Goal: Transaction & Acquisition: Download file/media

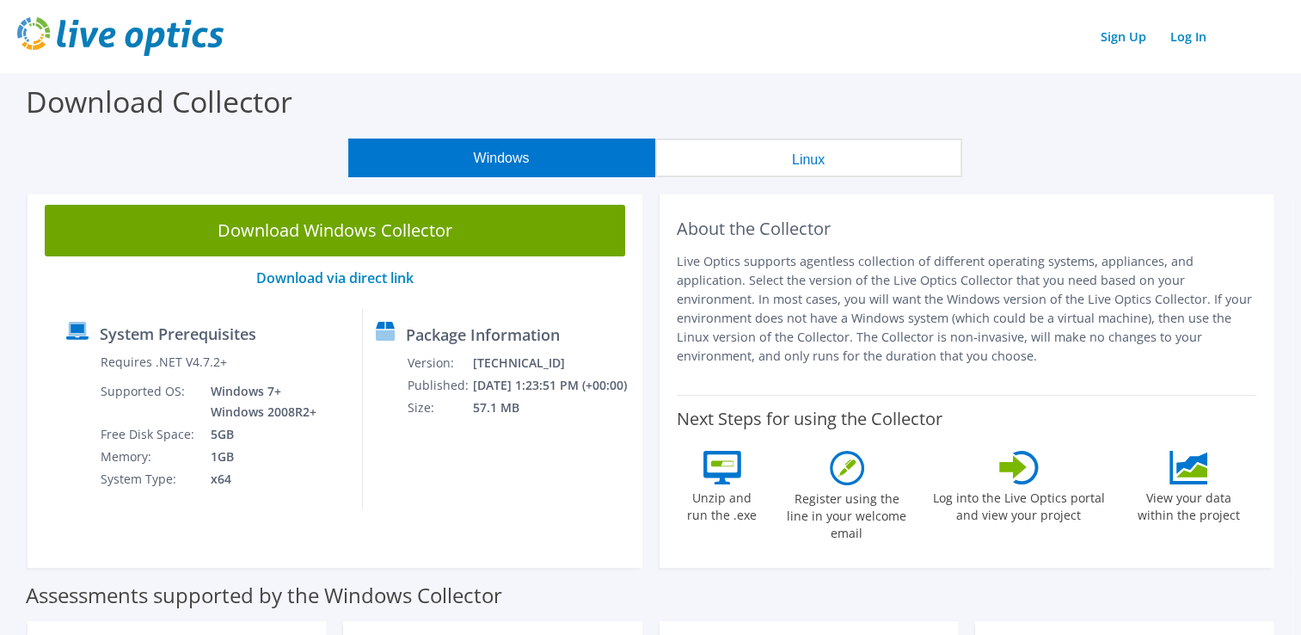
click at [870, 157] on button "Linux" at bounding box center [808, 157] width 307 height 39
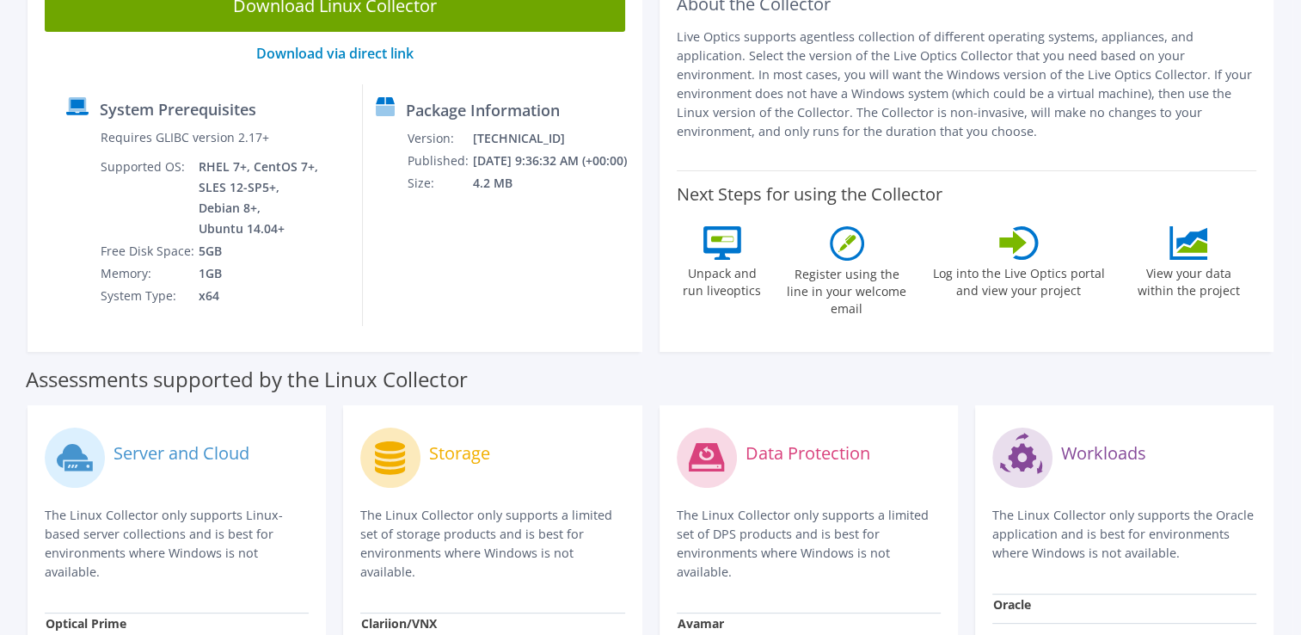
scroll to position [378, 0]
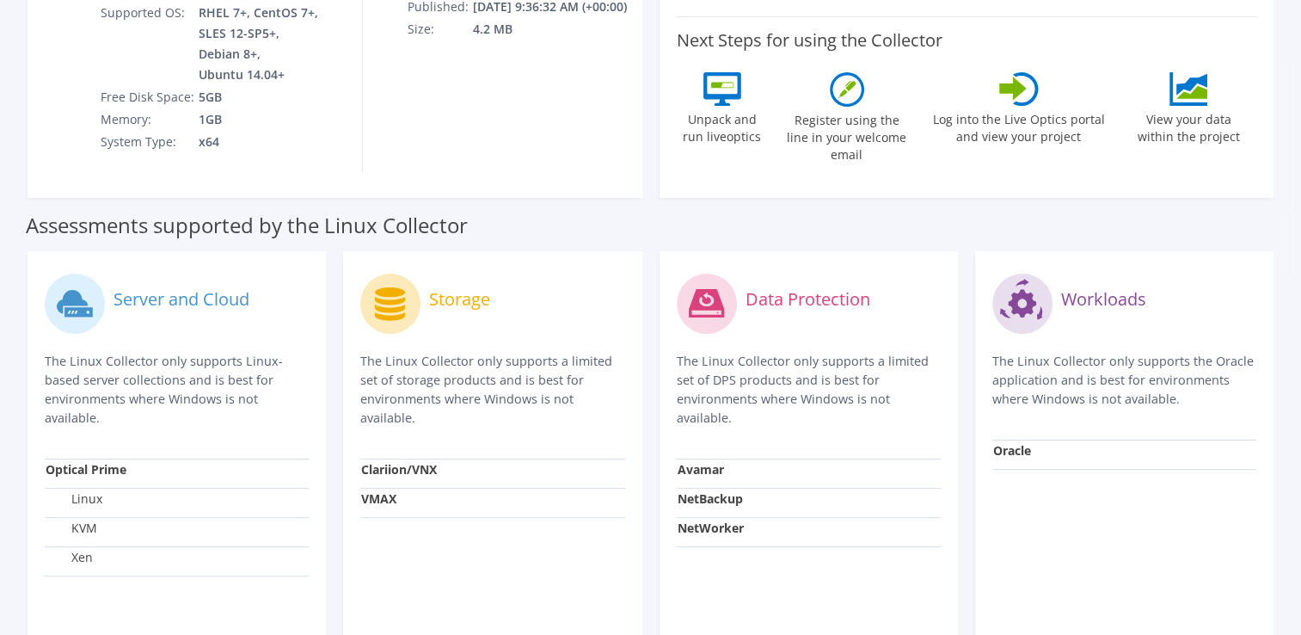
click at [771, 306] on label "Data Protection" at bounding box center [808, 299] width 125 height 17
click at [688, 529] on strong "NetWorker" at bounding box center [711, 527] width 66 height 16
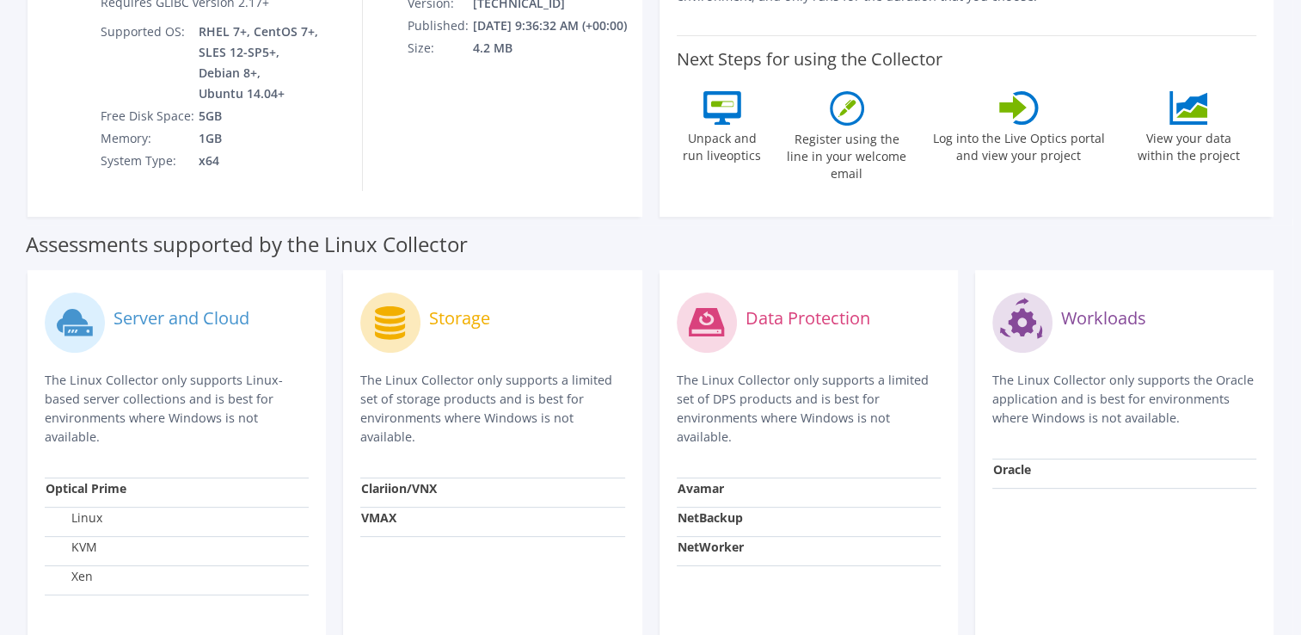
scroll to position [340, 0]
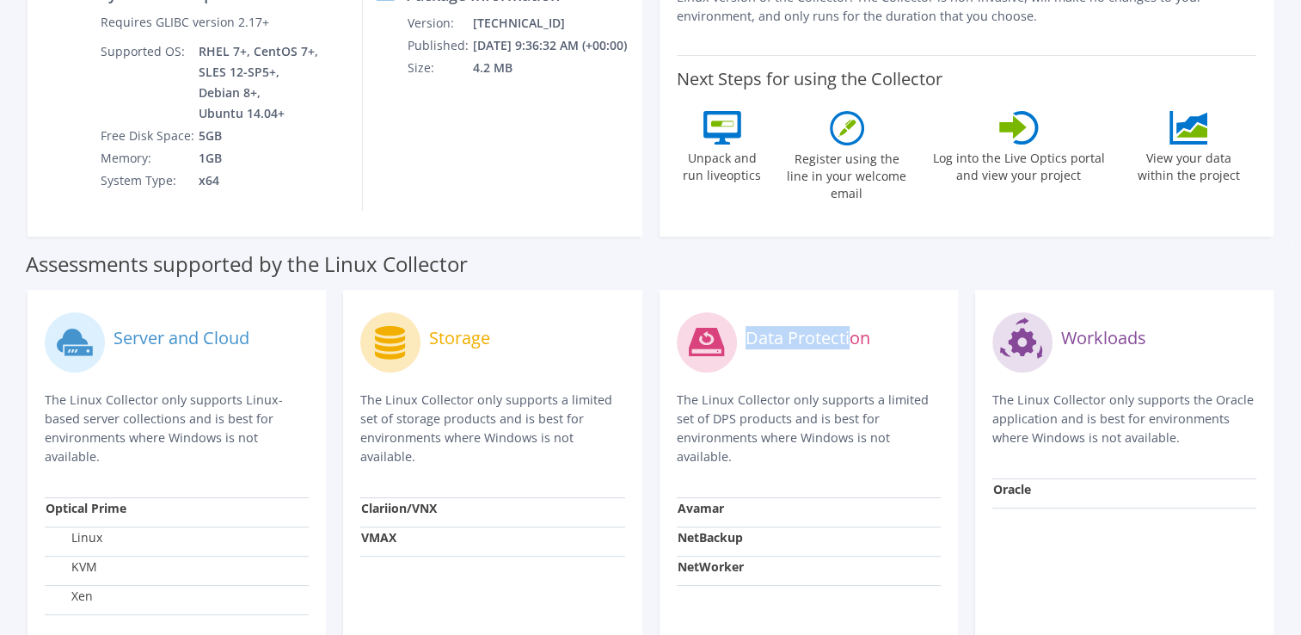
drag, startPoint x: 708, startPoint y: 329, endPoint x: 853, endPoint y: 340, distance: 145.7
click at [853, 340] on div "Data Protection" at bounding box center [809, 342] width 264 height 71
click at [853, 340] on label "Data Protection" at bounding box center [808, 337] width 125 height 17
click at [850, 357] on div "Data Protection" at bounding box center [809, 342] width 264 height 71
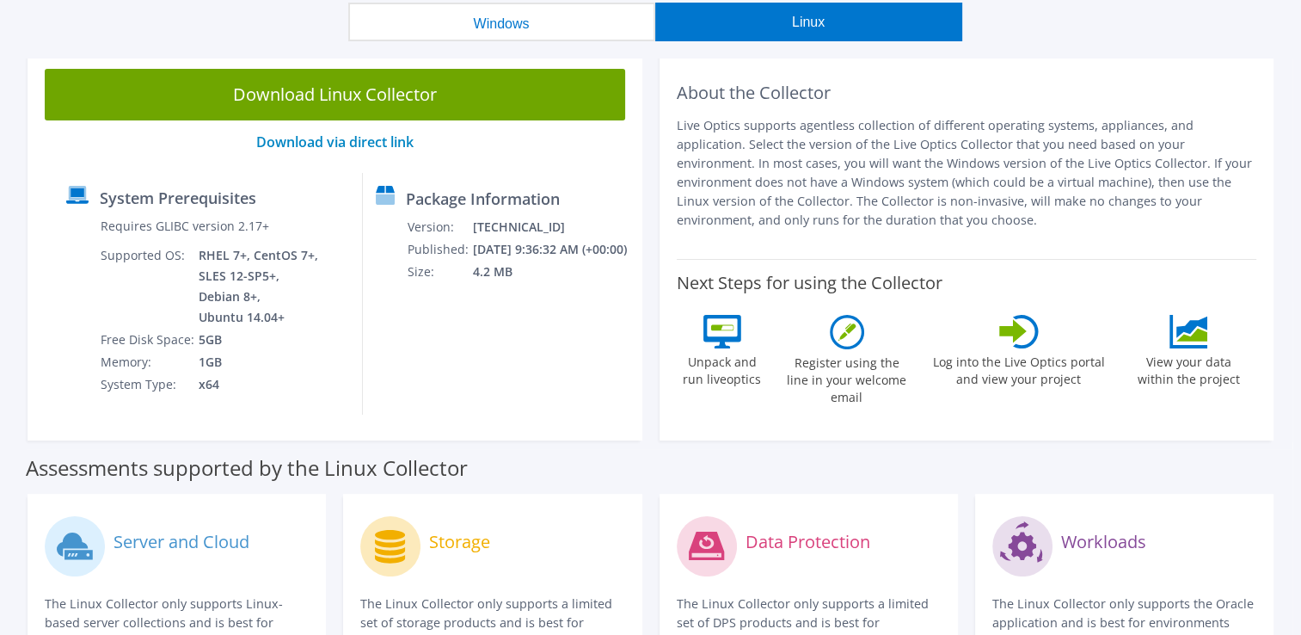
scroll to position [138, 0]
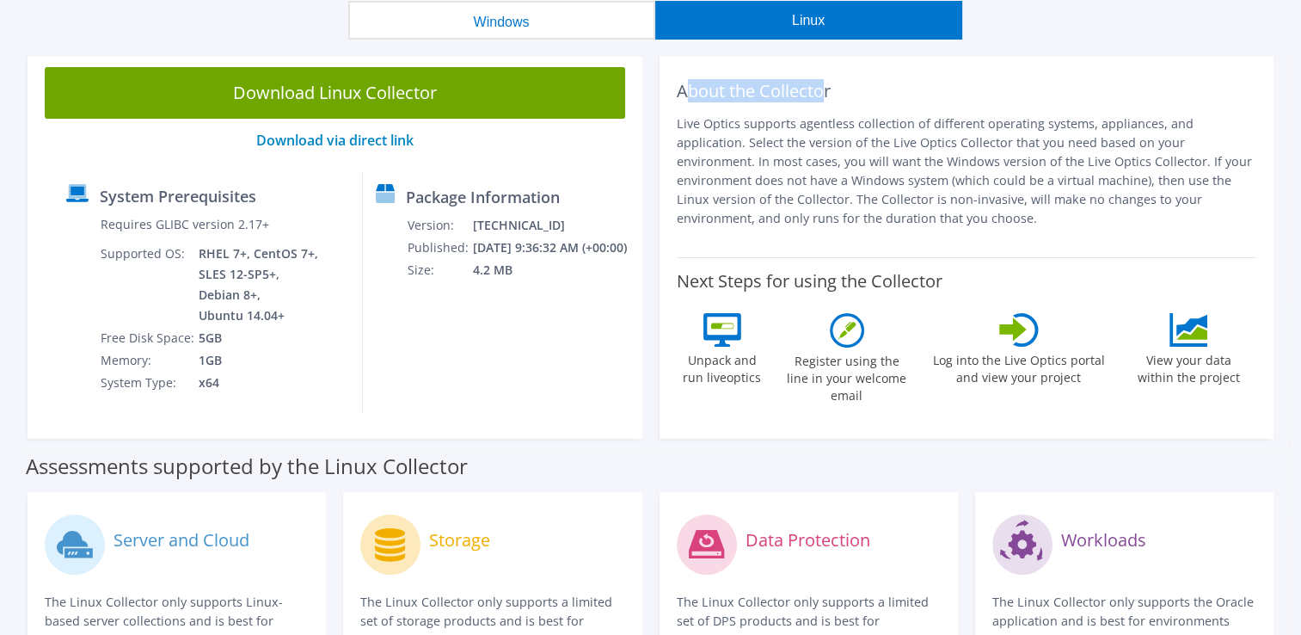
drag, startPoint x: 681, startPoint y: 89, endPoint x: 824, endPoint y: 90, distance: 142.8
click at [824, 90] on h2 "About the Collector" at bounding box center [967, 91] width 581 height 21
click at [800, 218] on p "Live Optics supports agentless collection of different operating systems, appli…" at bounding box center [967, 171] width 581 height 114
drag, startPoint x: 682, startPoint y: 126, endPoint x: 839, endPoint y: 221, distance: 184.1
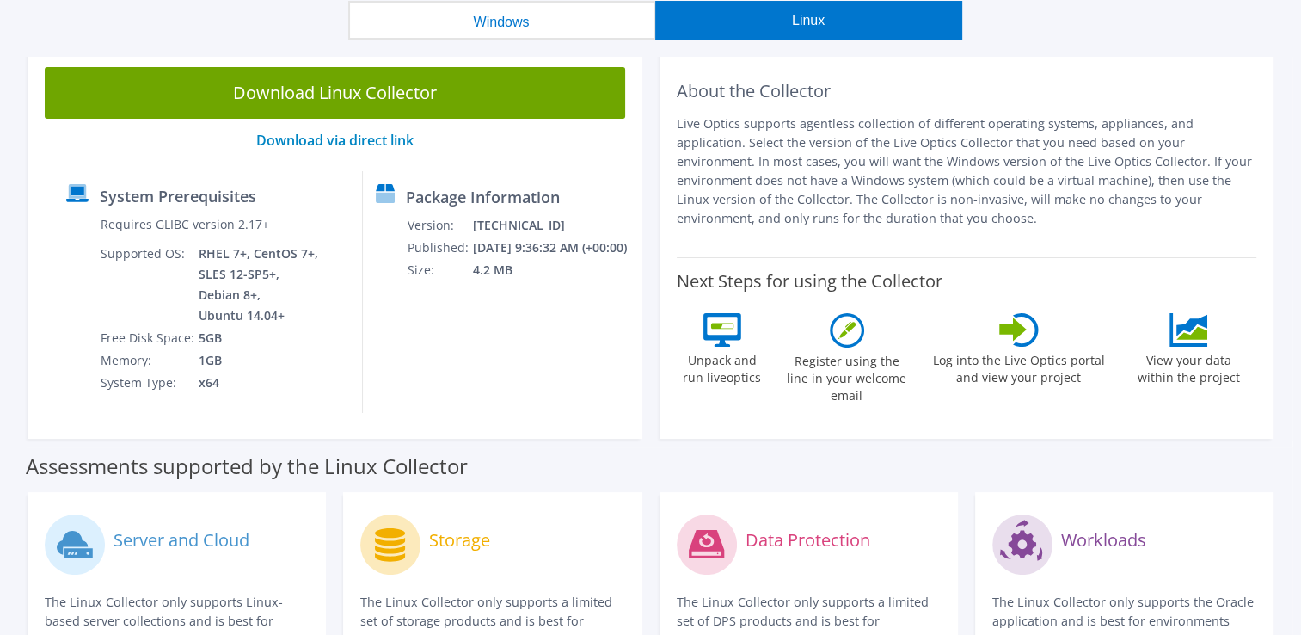
click at [839, 221] on p "Live Optics supports agentless collection of different operating systems, appli…" at bounding box center [967, 171] width 581 height 114
click at [1017, 181] on p "Live Optics supports agentless collection of different operating systems, appli…" at bounding box center [967, 171] width 581 height 114
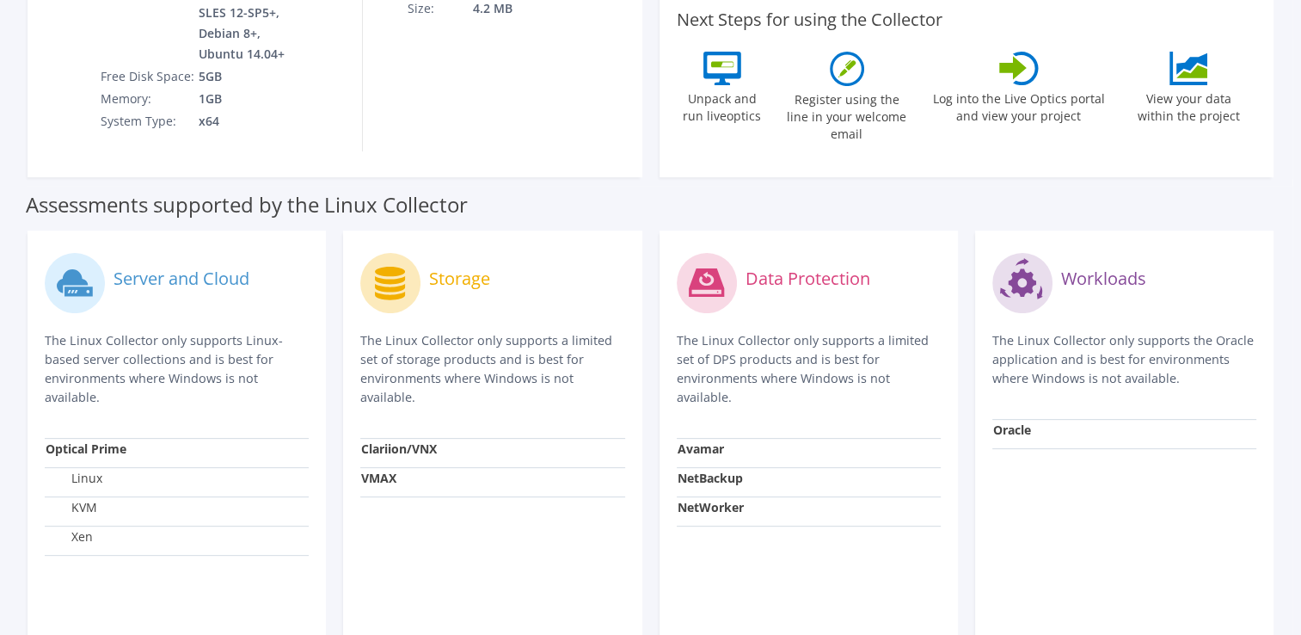
scroll to position [0, 0]
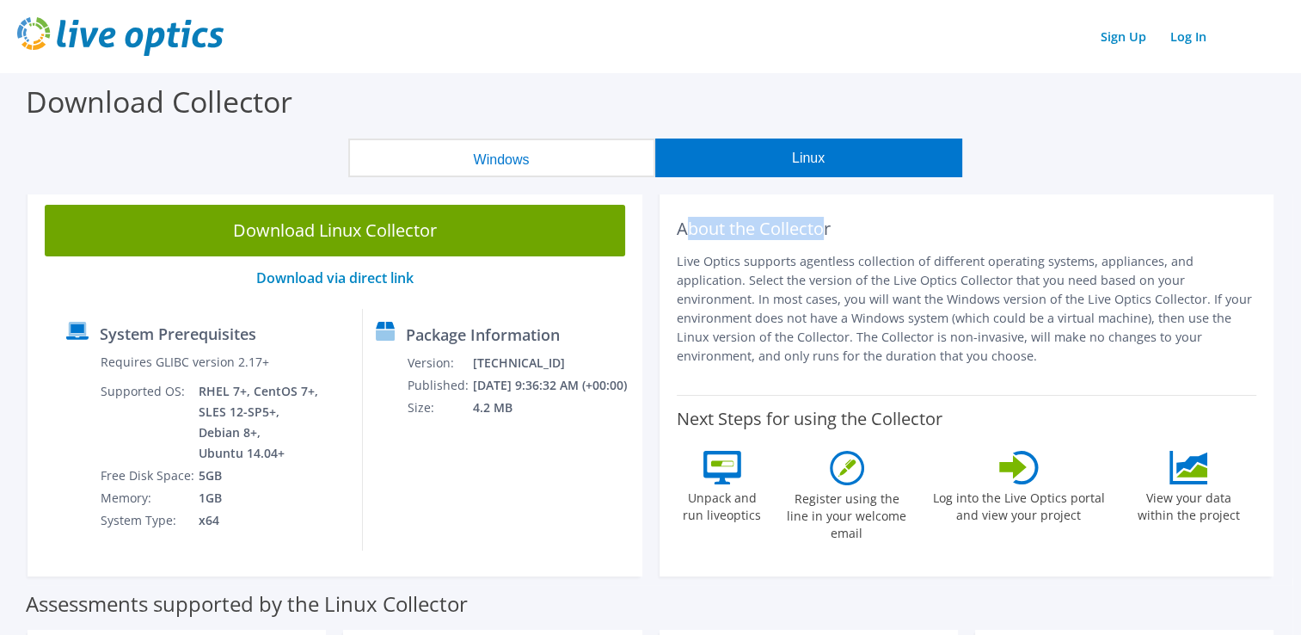
drag, startPoint x: 685, startPoint y: 227, endPoint x: 820, endPoint y: 230, distance: 134.2
click at [820, 230] on h2 "About the Collector" at bounding box center [967, 228] width 581 height 21
click at [705, 234] on h2 "About the Collector" at bounding box center [967, 228] width 581 height 21
click at [705, 264] on p "Live Optics supports agentless collection of different operating systems, appli…" at bounding box center [967, 309] width 581 height 114
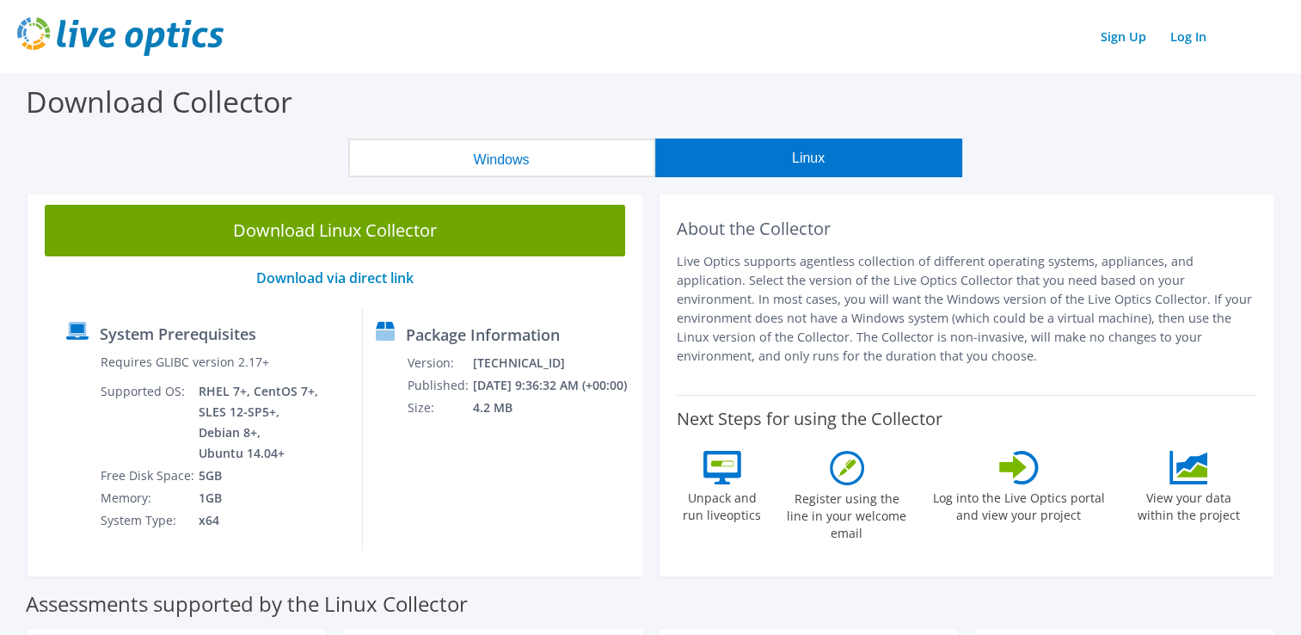
click at [705, 264] on p "Live Optics supports agentless collection of different operating systems, appli…" at bounding box center [967, 309] width 581 height 114
drag, startPoint x: 683, startPoint y: 260, endPoint x: 833, endPoint y: 354, distance: 177.8
click at [833, 354] on p "Live Optics supports agentless collection of different operating systems, appli…" at bounding box center [967, 309] width 581 height 114
click at [729, 451] on icon at bounding box center [723, 468] width 38 height 34
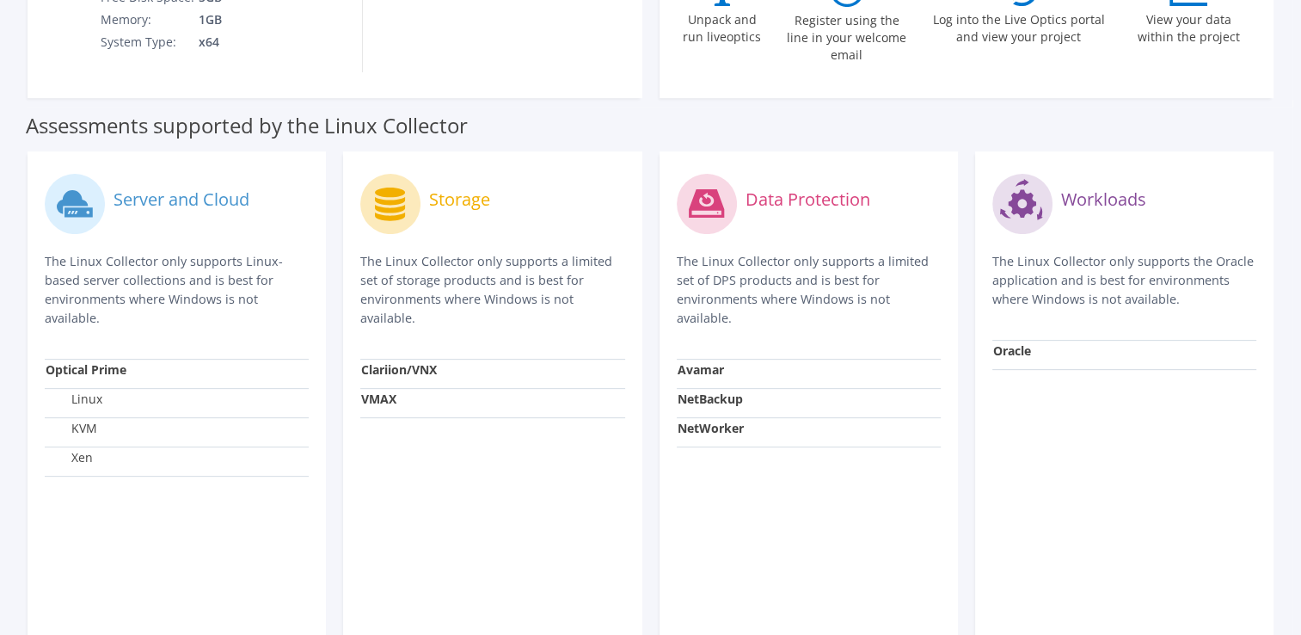
scroll to position [482, 0]
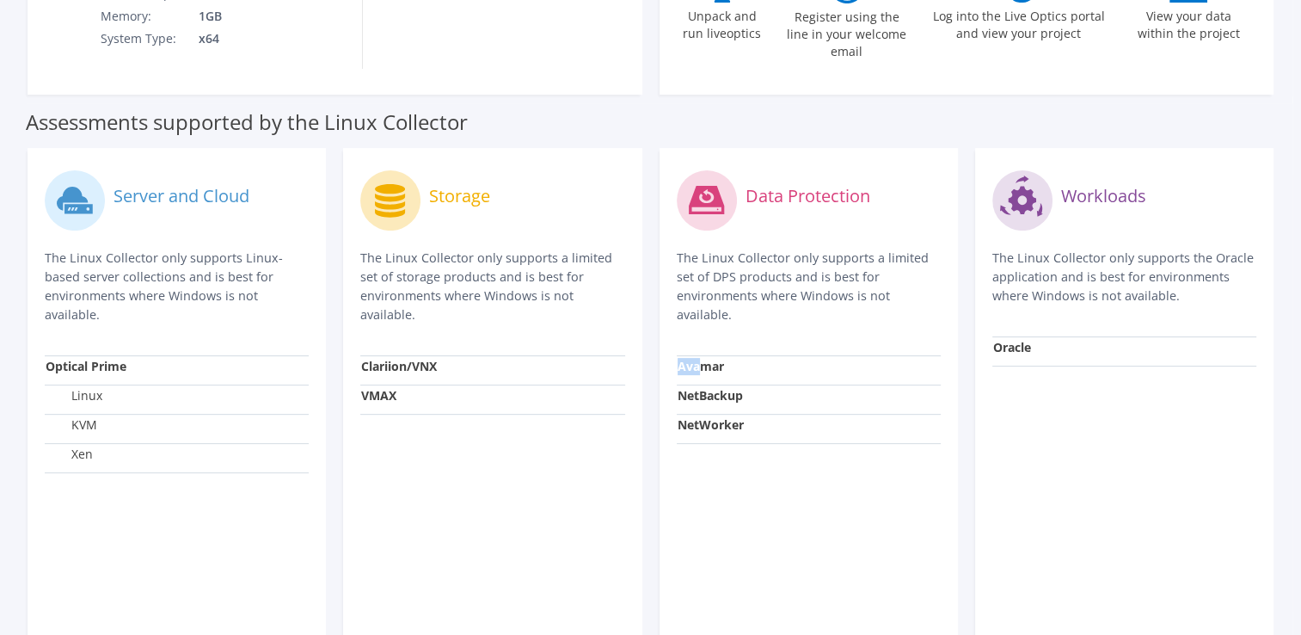
drag, startPoint x: 697, startPoint y: 369, endPoint x: 720, endPoint y: 459, distance: 93.2
click at [720, 459] on div "Data Protection The Linux Collector only supports a limited set of DPS products…" at bounding box center [809, 449] width 298 height 602
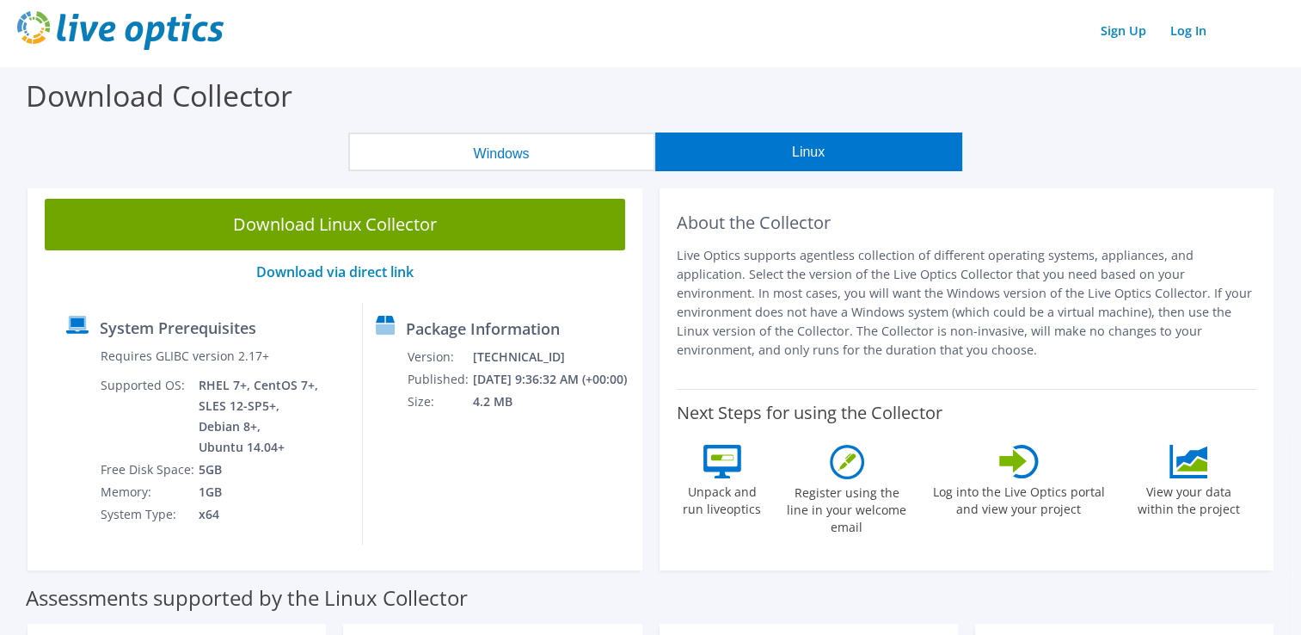
scroll to position [0, 0]
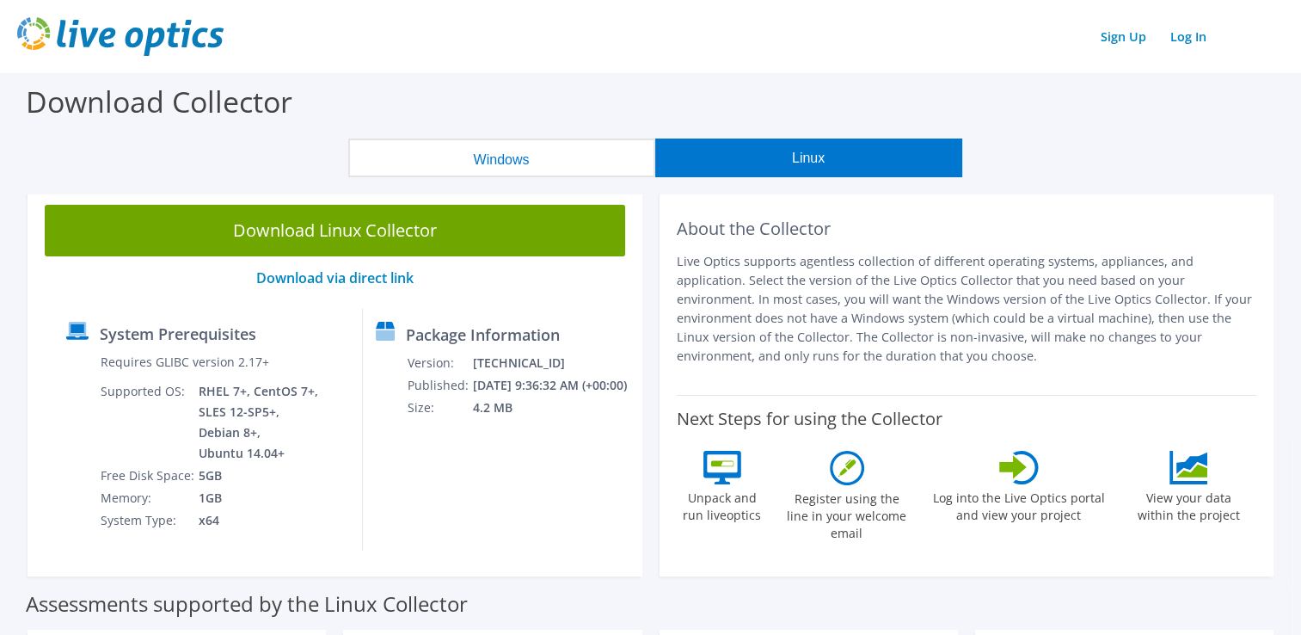
click at [536, 171] on button "Windows" at bounding box center [501, 157] width 307 height 39
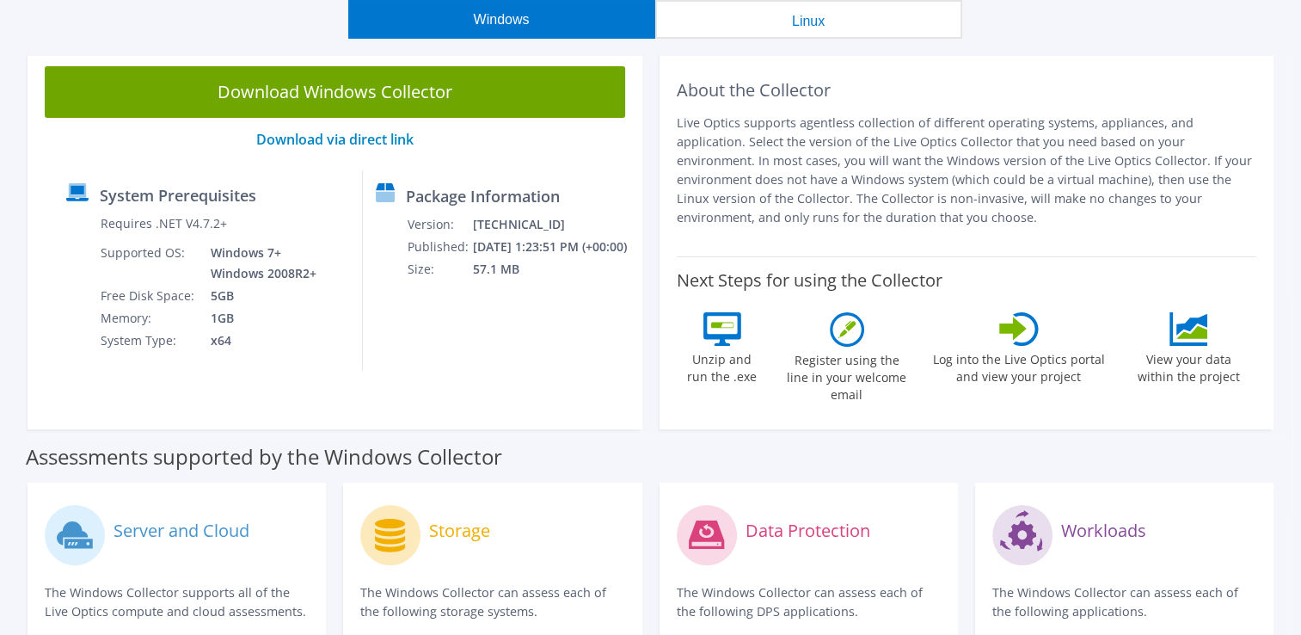
scroll to position [138, 0]
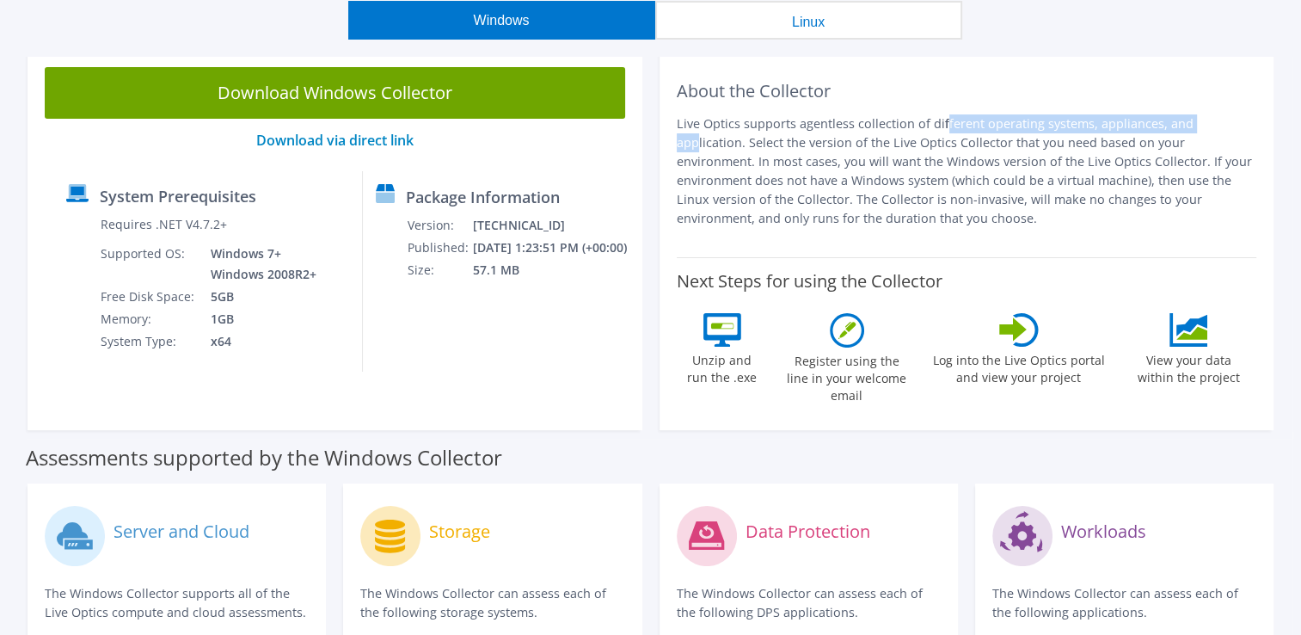
drag, startPoint x: 808, startPoint y: 123, endPoint x: 1059, endPoint y: 126, distance: 250.3
click at [1059, 126] on p "Live Optics supports agentless collection of different operating systems, appli…" at bounding box center [967, 171] width 581 height 114
click at [711, 147] on p "Live Optics supports agentless collection of different operating systems, appli…" at bounding box center [967, 171] width 581 height 114
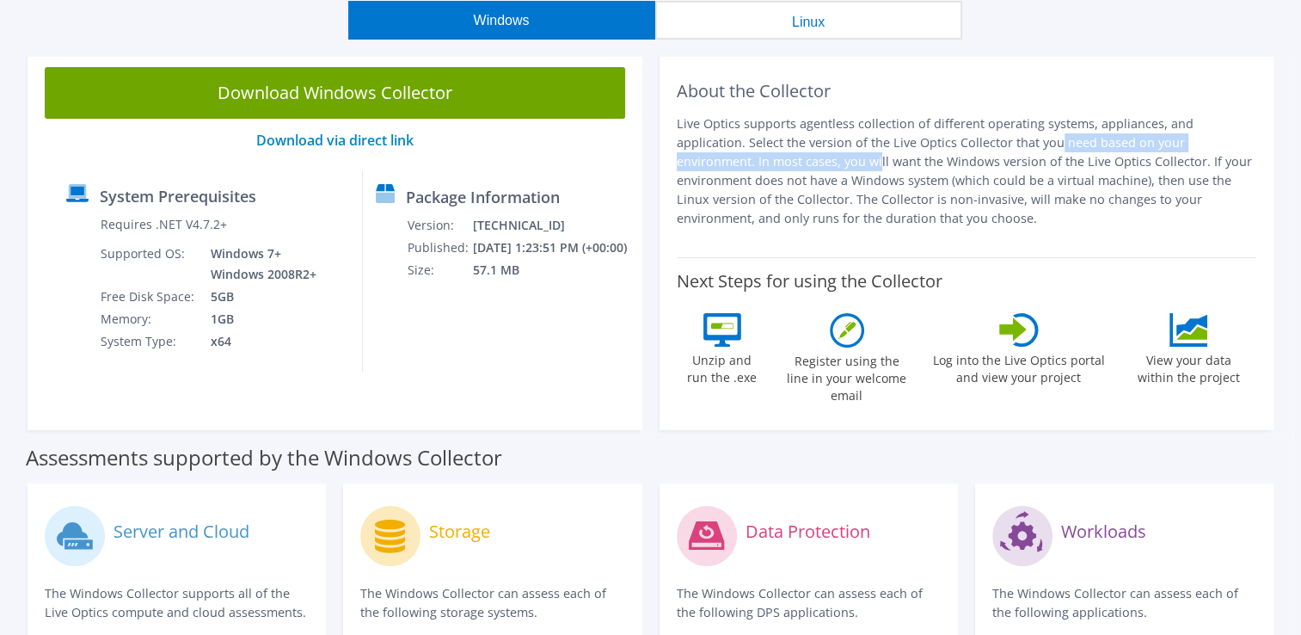
drag, startPoint x: 847, startPoint y: 143, endPoint x: 1179, endPoint y: 146, distance: 332.0
click at [1179, 146] on p "Live Optics supports agentless collection of different operating systems, appli…" at bounding box center [967, 171] width 581 height 114
click at [733, 181] on p "Live Optics supports agentless collection of different operating systems, appli…" at bounding box center [967, 171] width 581 height 114
click at [753, 11] on button "Linux" at bounding box center [808, 20] width 307 height 39
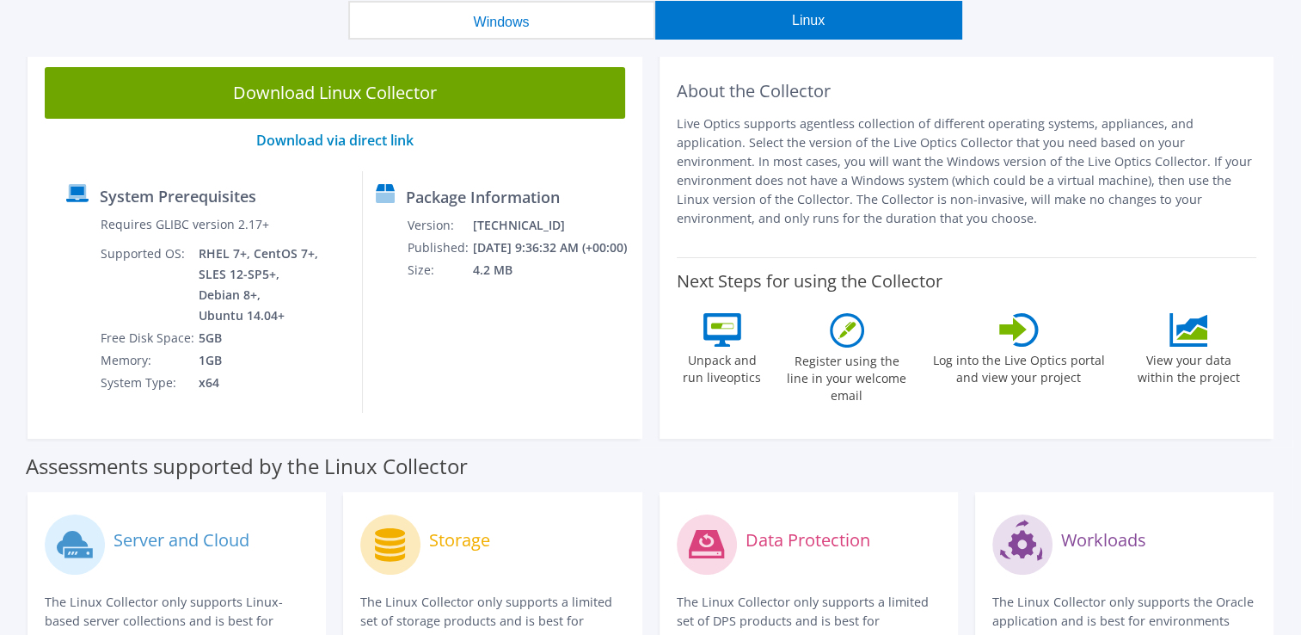
click at [1194, 384] on label "View your data within the project" at bounding box center [1189, 367] width 124 height 40
click at [1182, 353] on label "View your data within the project" at bounding box center [1189, 367] width 124 height 40
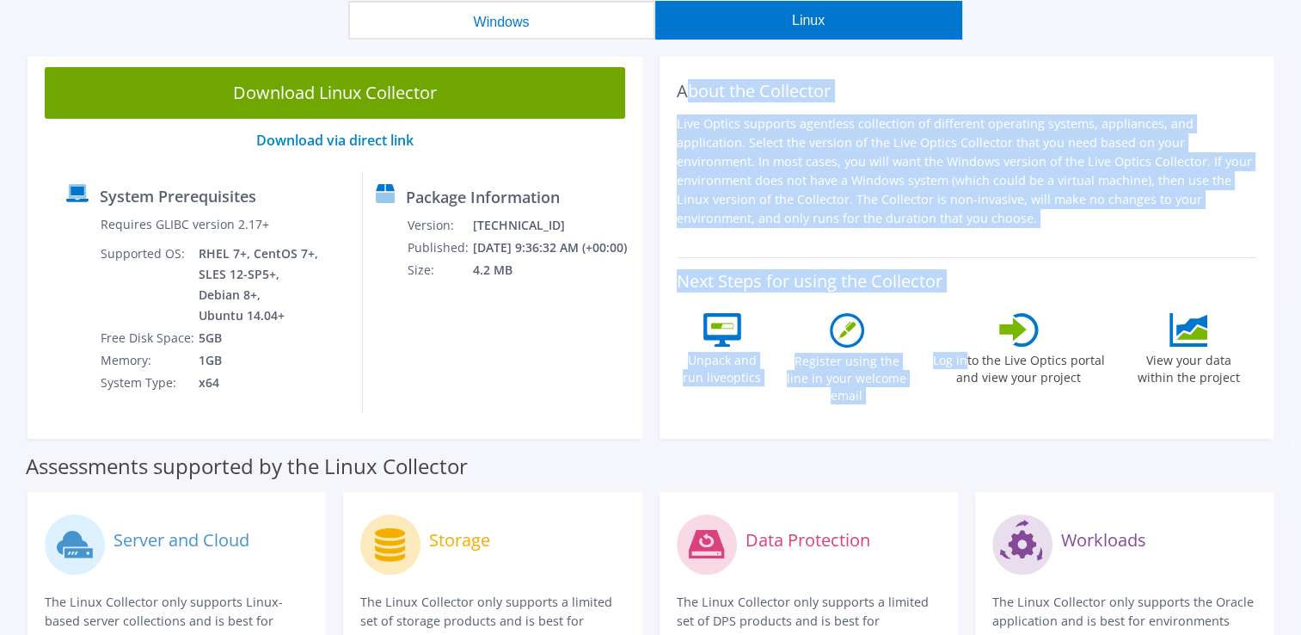
drag, startPoint x: 681, startPoint y: 97, endPoint x: 970, endPoint y: 333, distance: 372.9
click at [970, 333] on div "About the Collector Live Optics supports agentless collection of different oper…" at bounding box center [967, 244] width 615 height 389
drag, startPoint x: 970, startPoint y: 333, endPoint x: 902, endPoint y: 287, distance: 81.8
click at [902, 287] on label "Next Steps for using the Collector" at bounding box center [810, 281] width 266 height 21
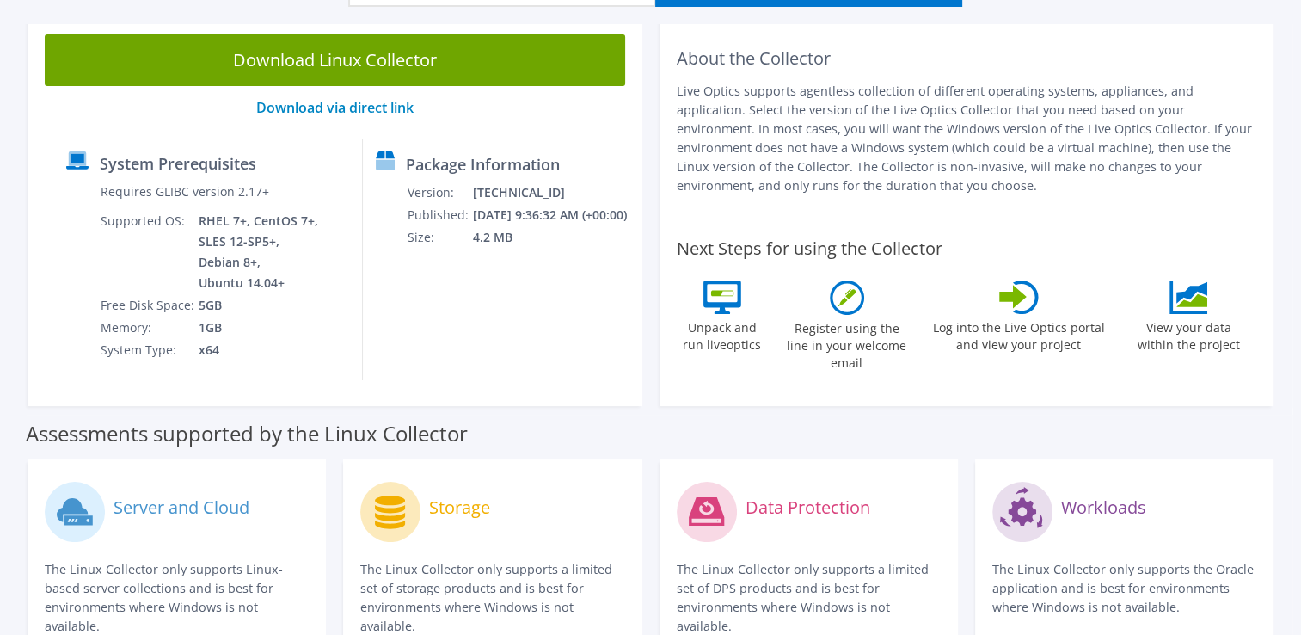
scroll to position [172, 0]
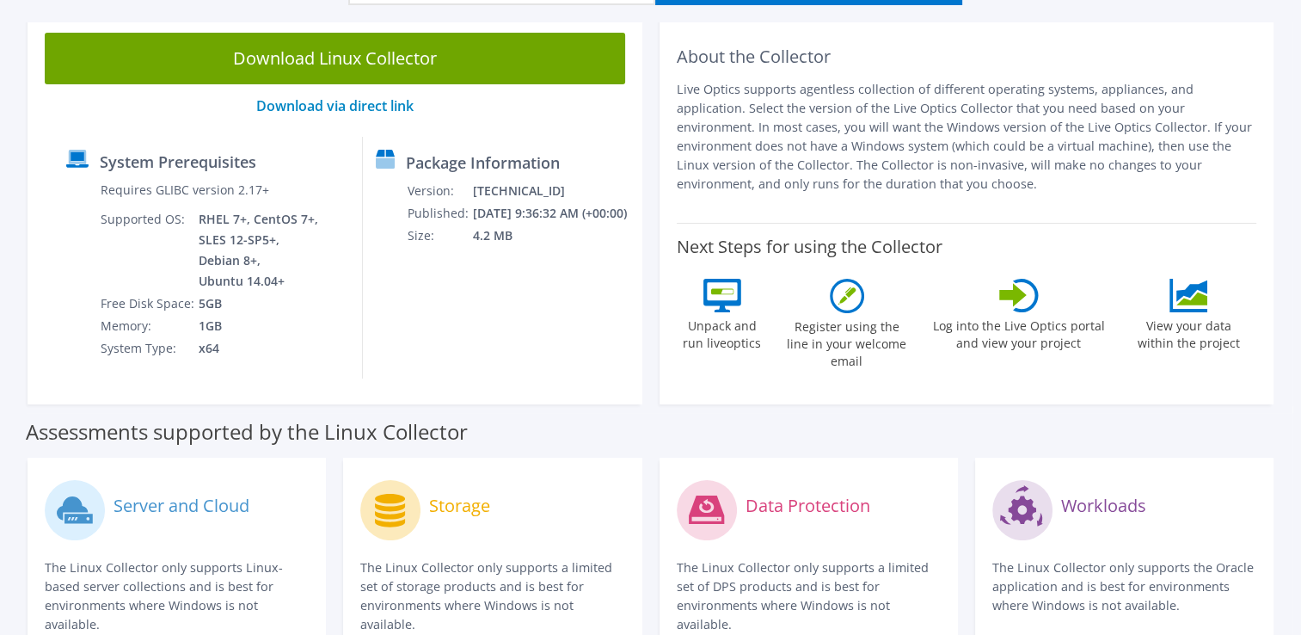
click at [877, 387] on div "About the Collector Live Optics supports agentless collection of different oper…" at bounding box center [967, 209] width 615 height 389
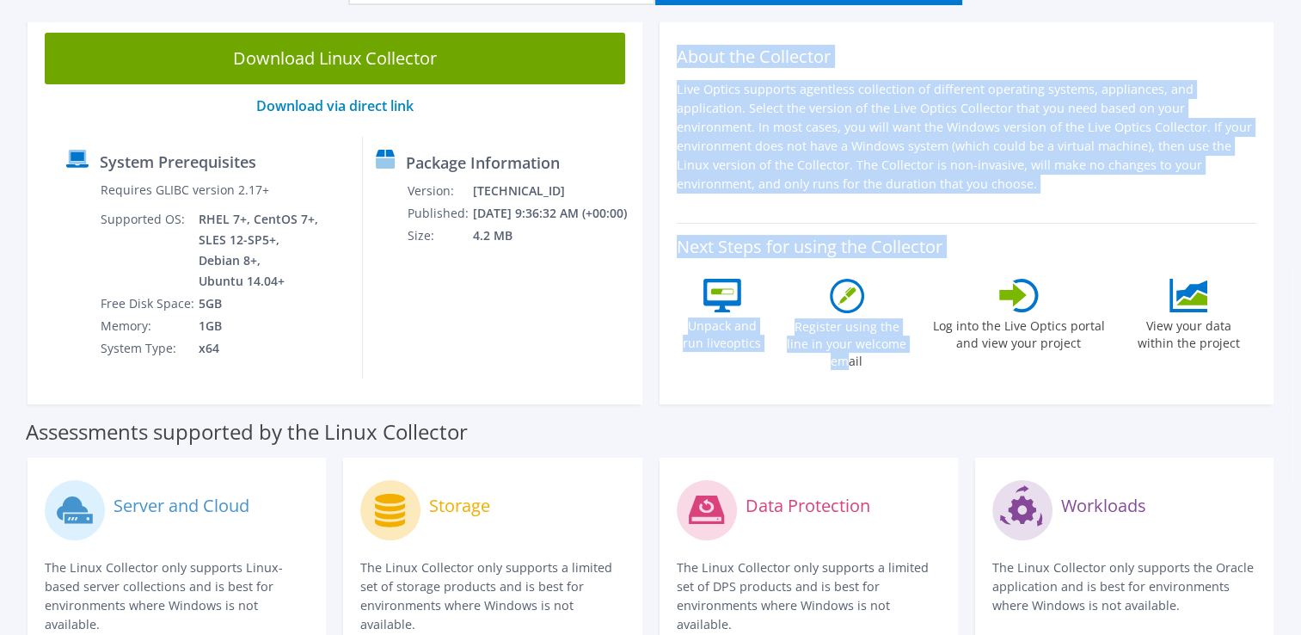
drag, startPoint x: 678, startPoint y: 46, endPoint x: 891, endPoint y: 402, distance: 415.1
click at [891, 402] on div "About the Collector Live Optics supports agentless collection of different oper…" at bounding box center [967, 209] width 615 height 389
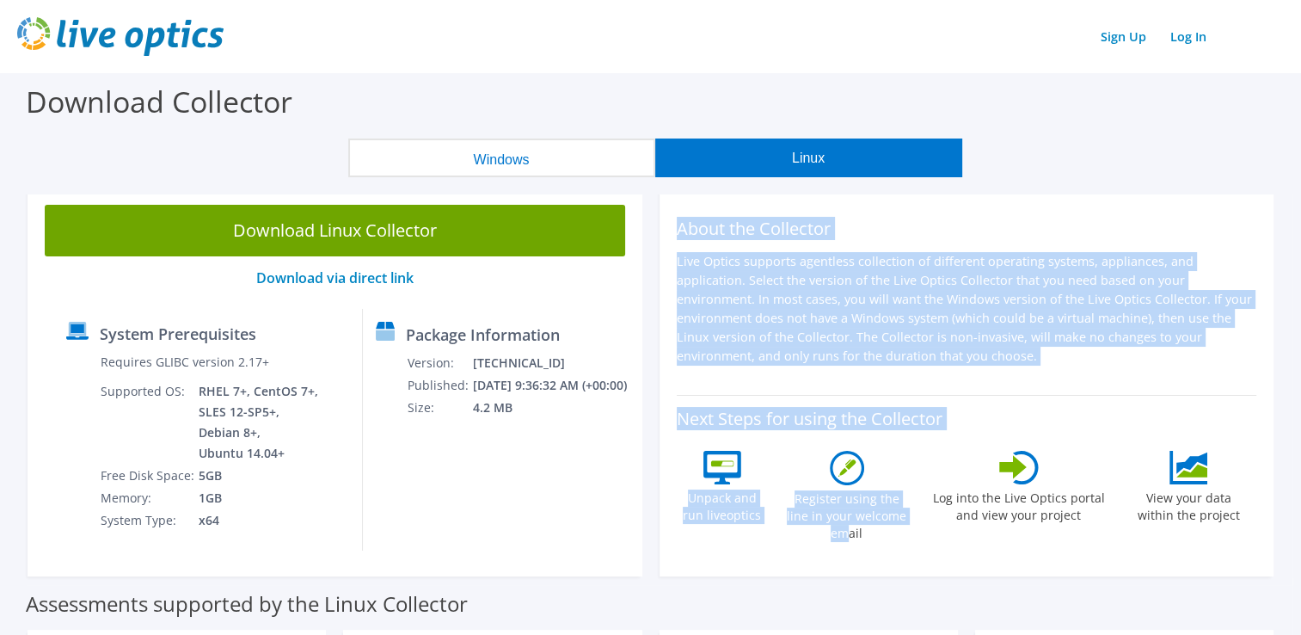
scroll to position [0, 0]
click at [998, 230] on h2 "About the Collector" at bounding box center [967, 228] width 581 height 21
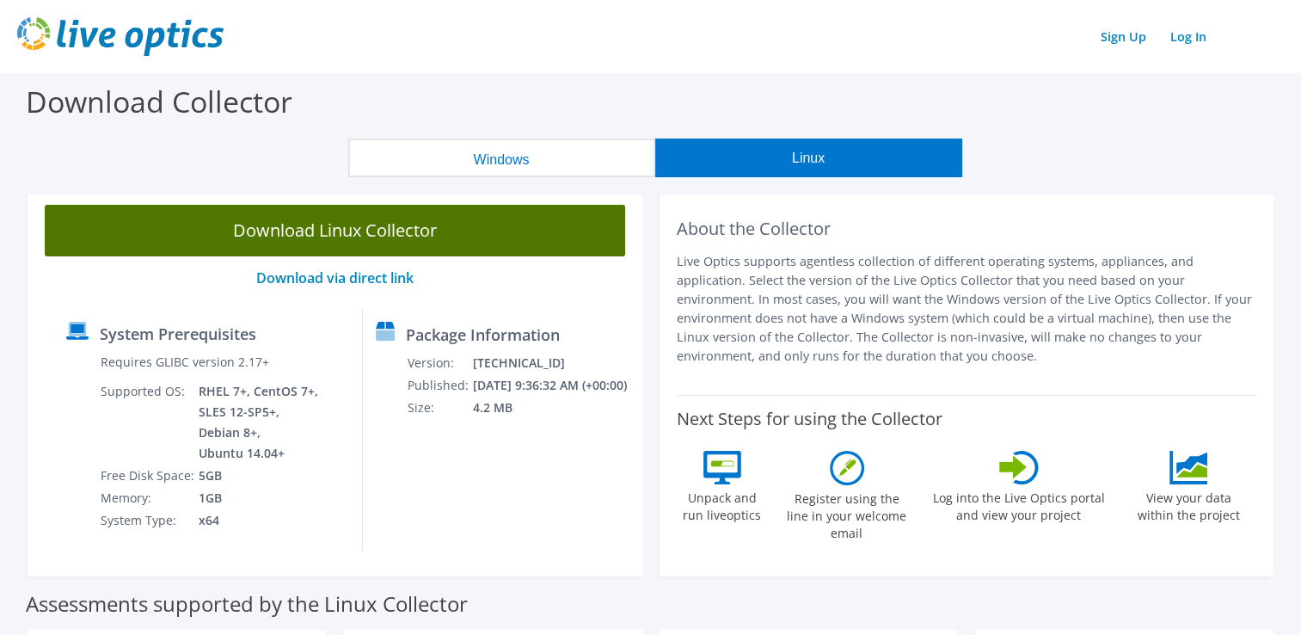
click at [361, 229] on link "Download Linux Collector" at bounding box center [335, 231] width 581 height 52
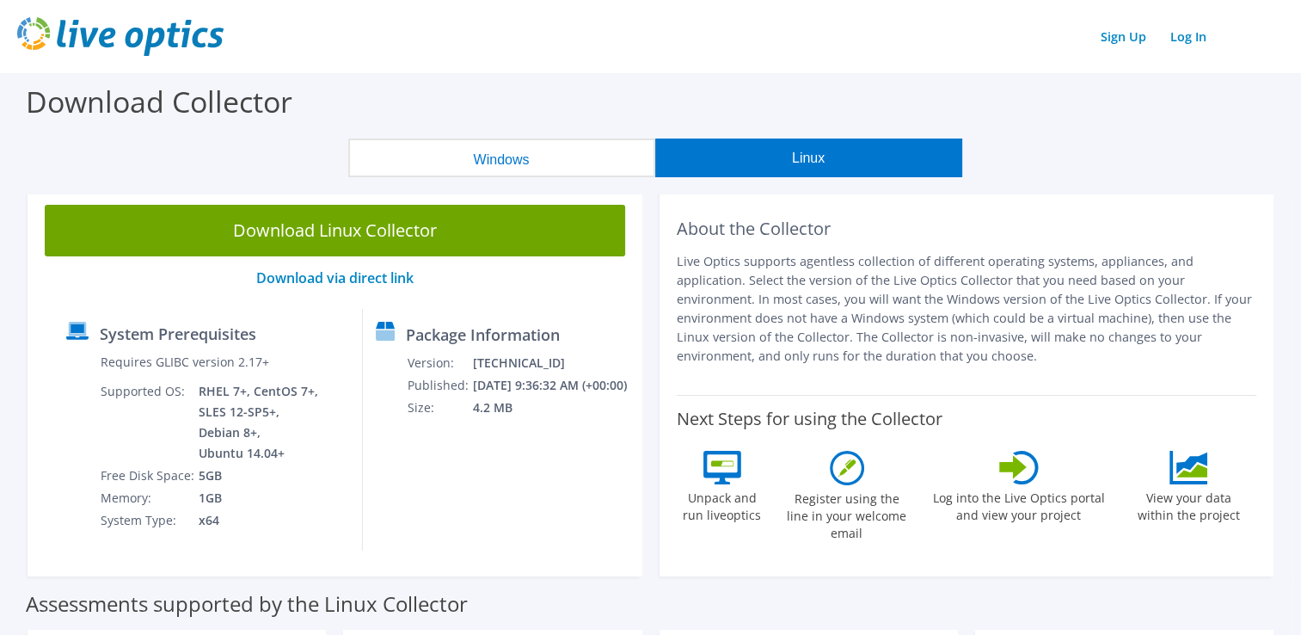
click at [428, 173] on button "Windows" at bounding box center [501, 157] width 307 height 39
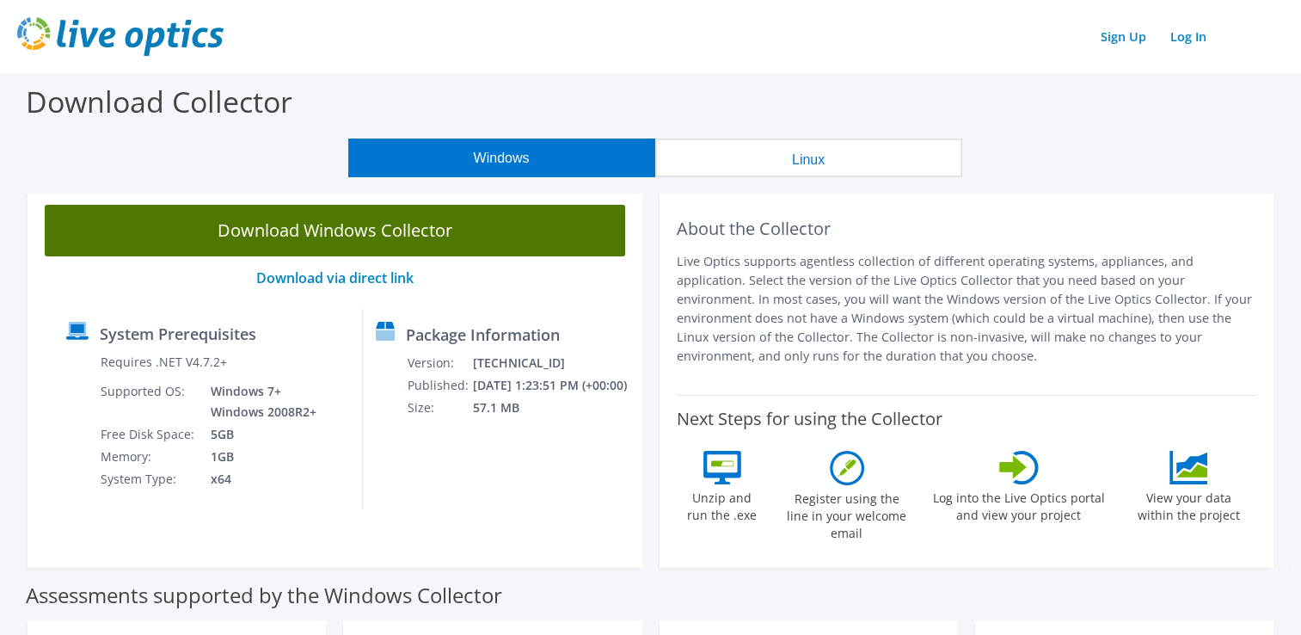
click at [337, 218] on link "Download Windows Collector" at bounding box center [335, 231] width 581 height 52
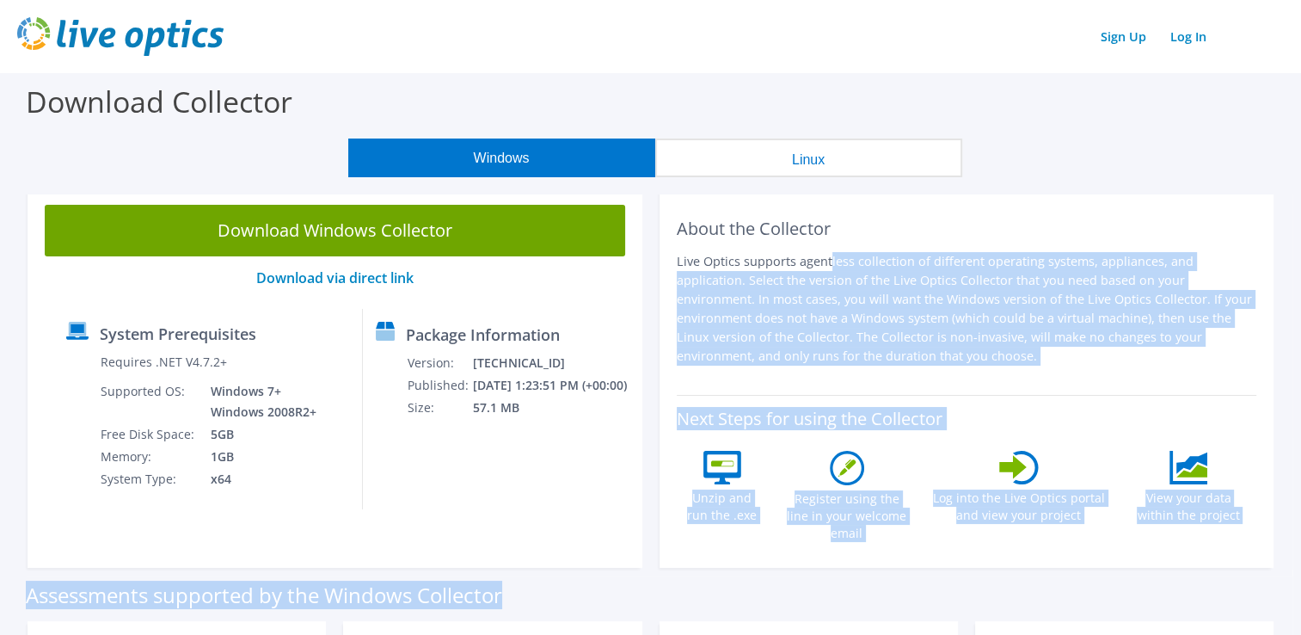
drag, startPoint x: 684, startPoint y: 259, endPoint x: 829, endPoint y: 577, distance: 349.8
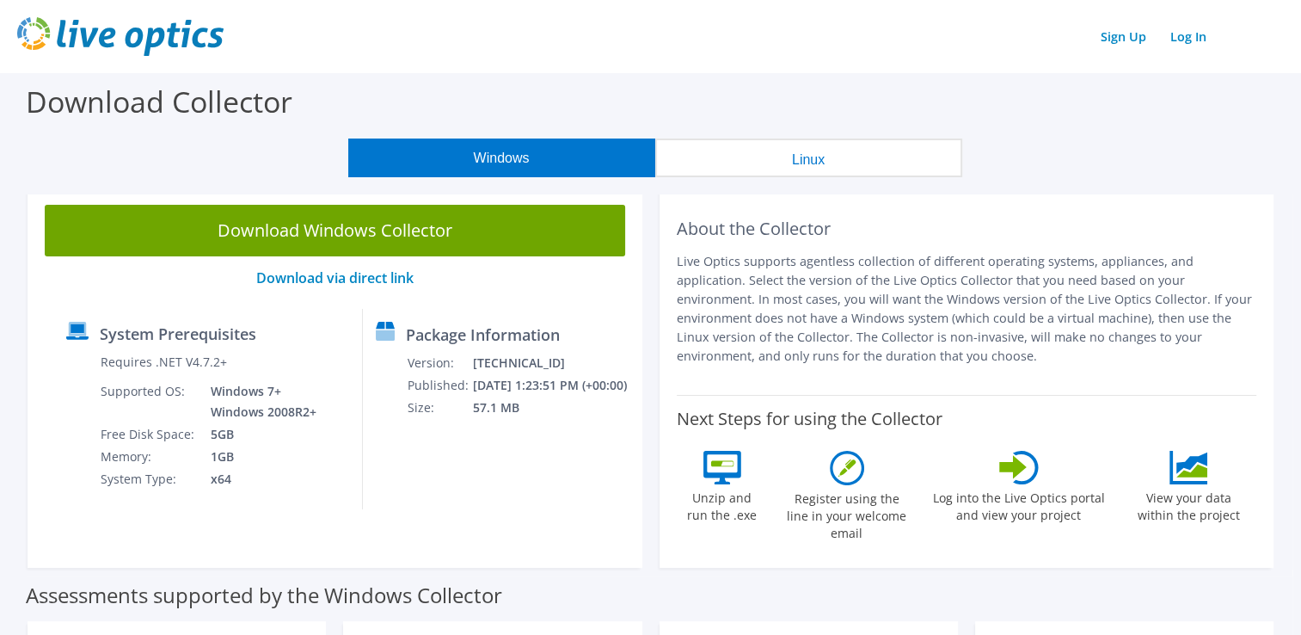
click at [829, 577] on div "Assessments supported by the Windows Collector" at bounding box center [651, 590] width 1250 height 43
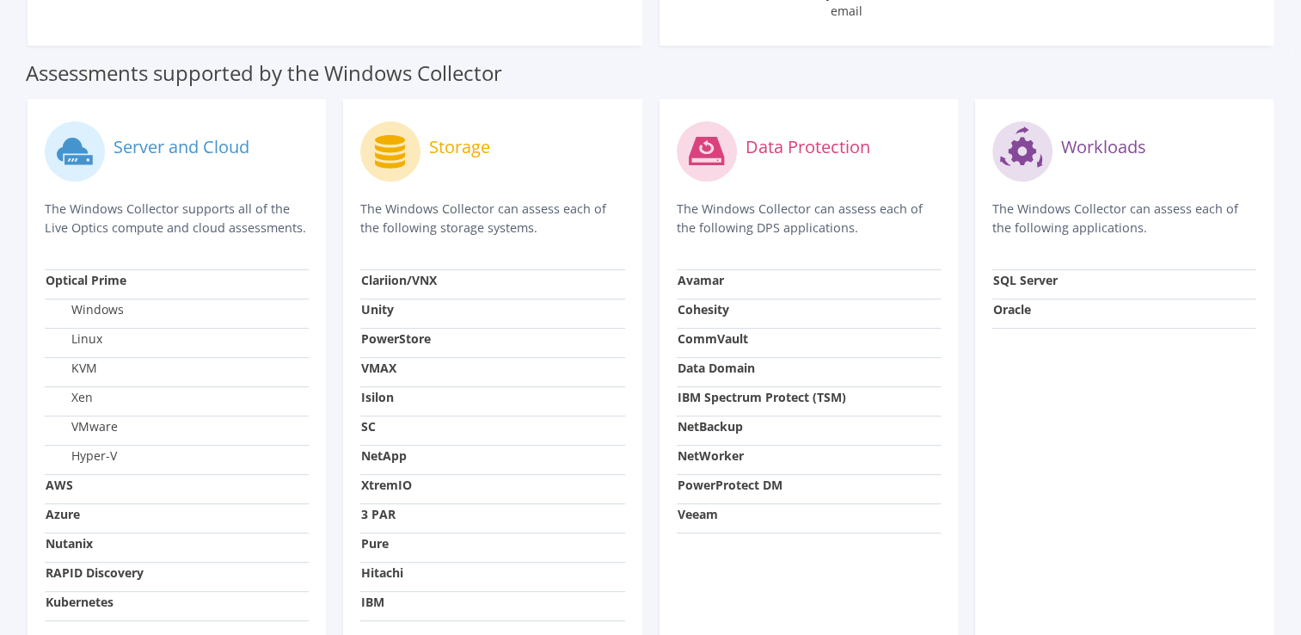
scroll to position [520, 0]
click at [97, 303] on td "Windows" at bounding box center [177, 314] width 264 height 29
click at [167, 140] on label "Server and Cloud" at bounding box center [182, 148] width 136 height 17
click at [724, 420] on strong "NetBackup" at bounding box center [710, 428] width 65 height 16
drag, startPoint x: 756, startPoint y: 191, endPoint x: 907, endPoint y: 193, distance: 151.4
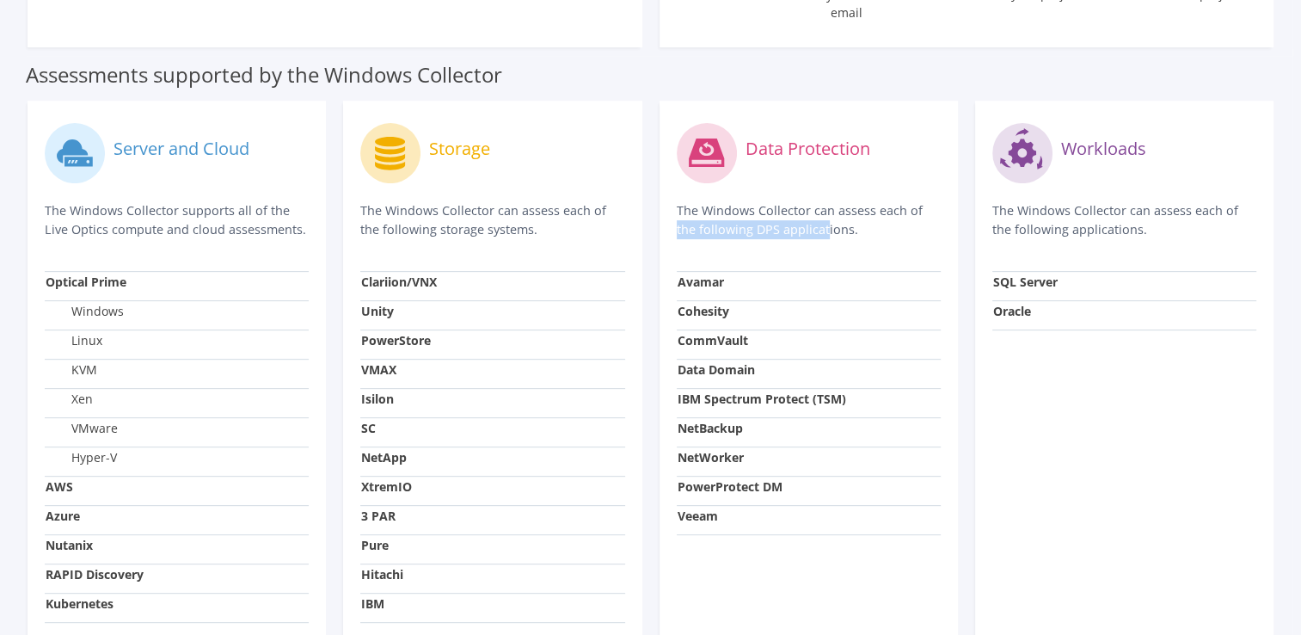
click at [907, 201] on p "The Windows Collector can assess each of the following DPS applications." at bounding box center [809, 220] width 264 height 38
drag, startPoint x: 722, startPoint y: 215, endPoint x: 819, endPoint y: 211, distance: 96.4
click at [819, 211] on p "The Windows Collector can assess each of the following DPS applications." at bounding box center [809, 220] width 264 height 38
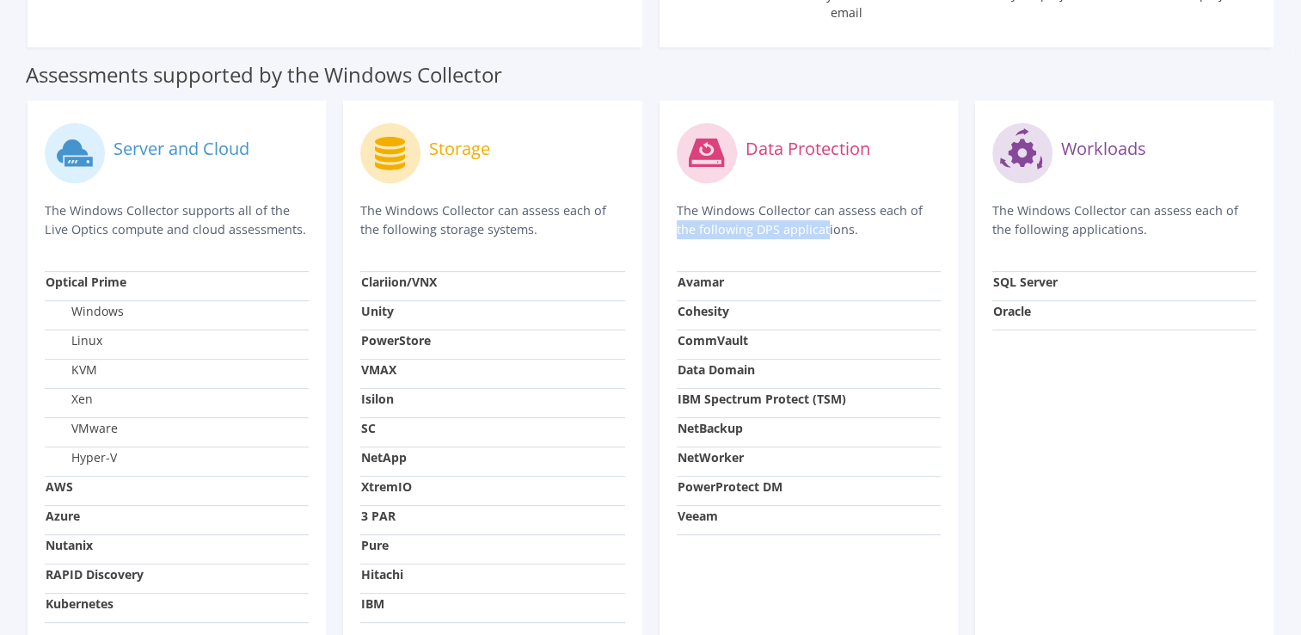
click at [762, 215] on p "The Windows Collector can assess each of the following DPS applications." at bounding box center [809, 220] width 264 height 38
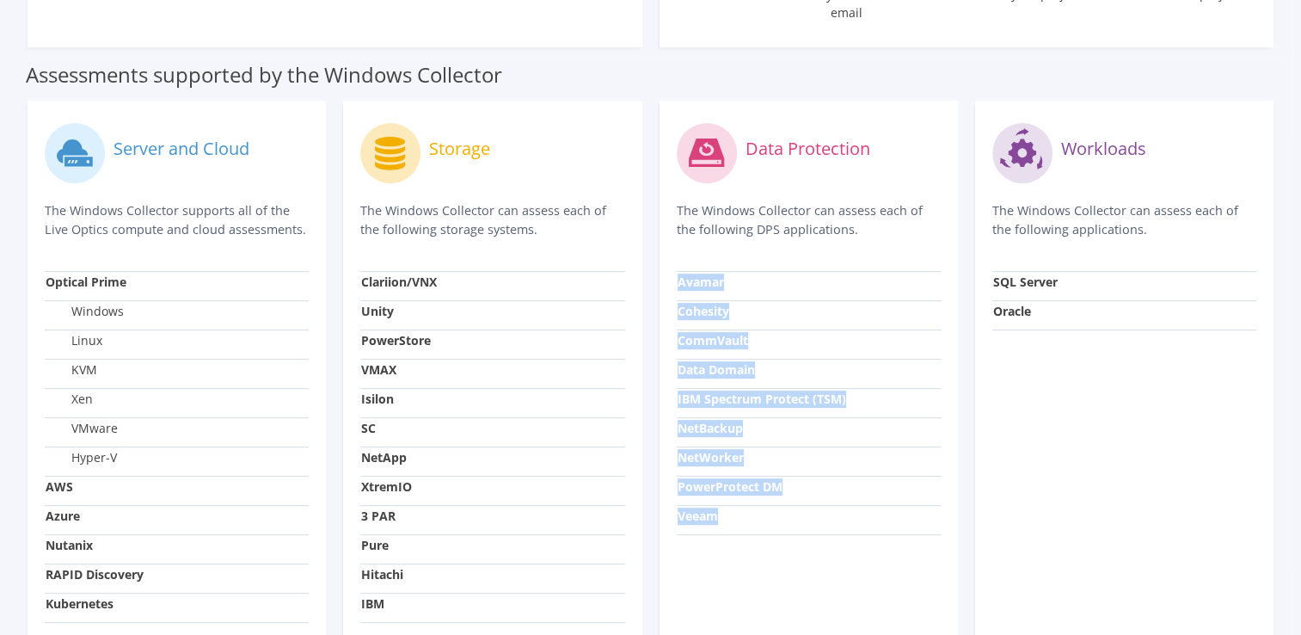
drag, startPoint x: 678, startPoint y: 266, endPoint x: 716, endPoint y: 505, distance: 242.2
click at [716, 505] on tbody "Avamar Cohesity CommVault Data Domain IBM Spectrum Protect (TSM) NetBackup NetW…" at bounding box center [809, 402] width 264 height 263
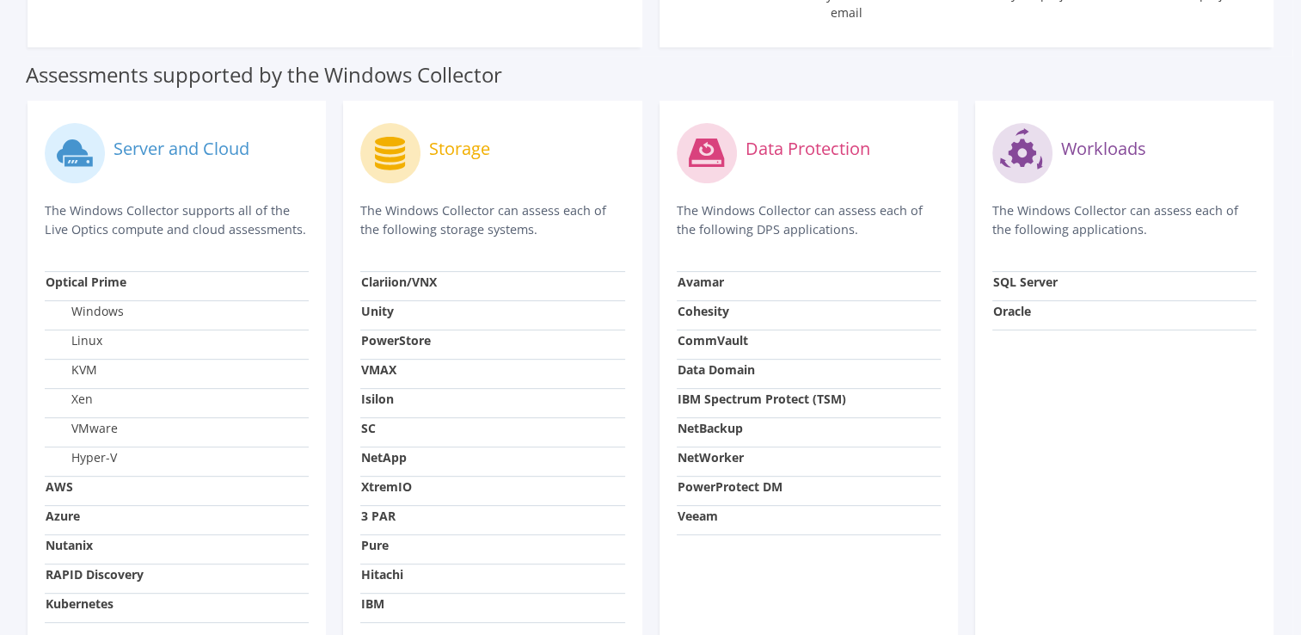
drag, startPoint x: 716, startPoint y: 505, endPoint x: 684, endPoint y: 566, distance: 69.3
click at [684, 566] on div "Data Protection The Windows Collector can assess each of the following DPS appl…" at bounding box center [809, 402] width 298 height 602
drag, startPoint x: 993, startPoint y: 264, endPoint x: 1053, endPoint y: 332, distance: 90.2
click at [1053, 332] on div "Workloads The Windows Collector can assess each of the following applications. …" at bounding box center [1124, 402] width 298 height 602
